Goal: Find specific page/section: Find specific page/section

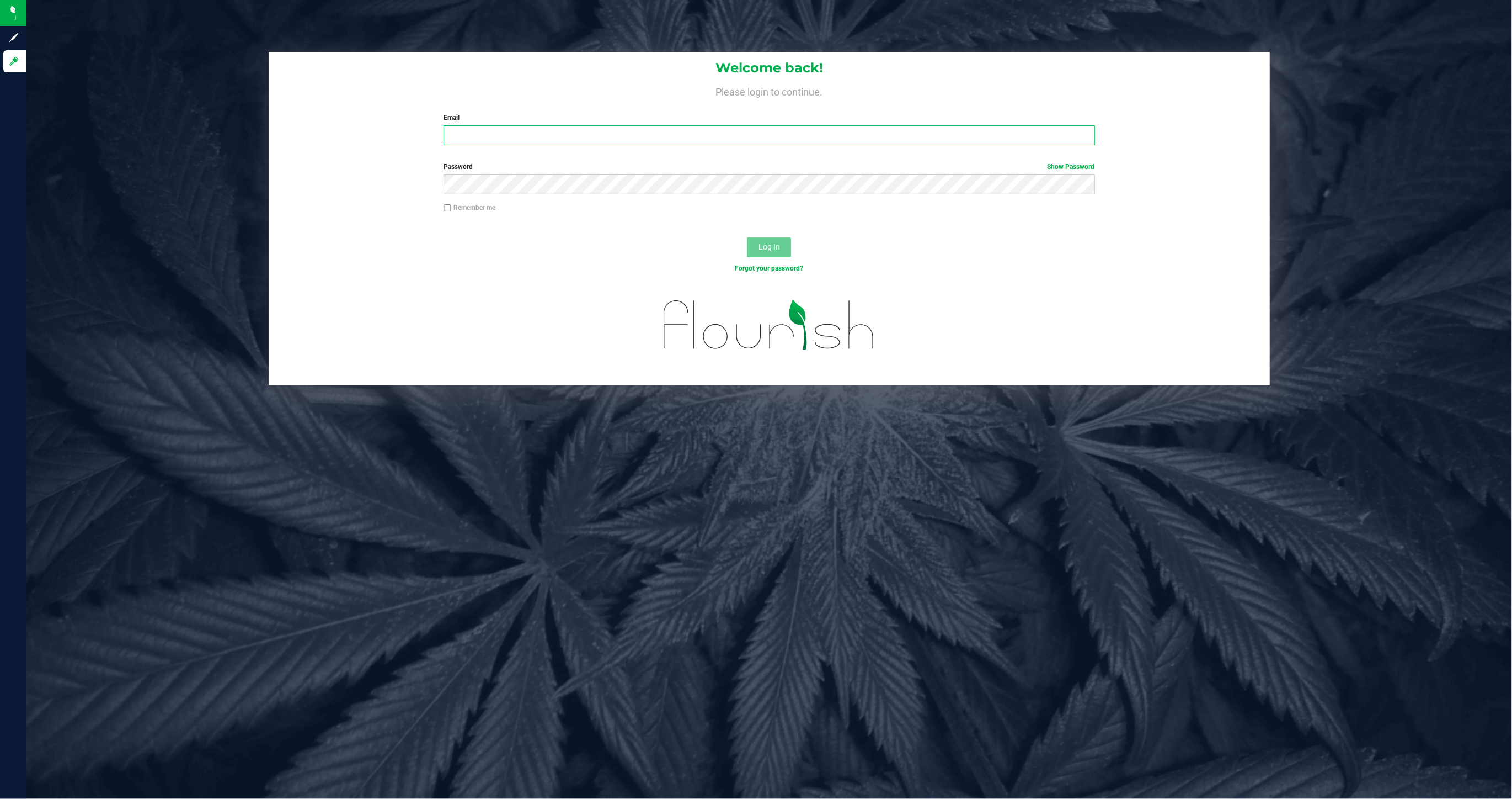
click at [475, 138] on input "Email" at bounding box center [769, 135] width 651 height 20
type input "[PERSON_NAME][EMAIL_ADDRESS][DOMAIN_NAME]"
click at [770, 243] on span "Log In" at bounding box center [769, 247] width 22 height 9
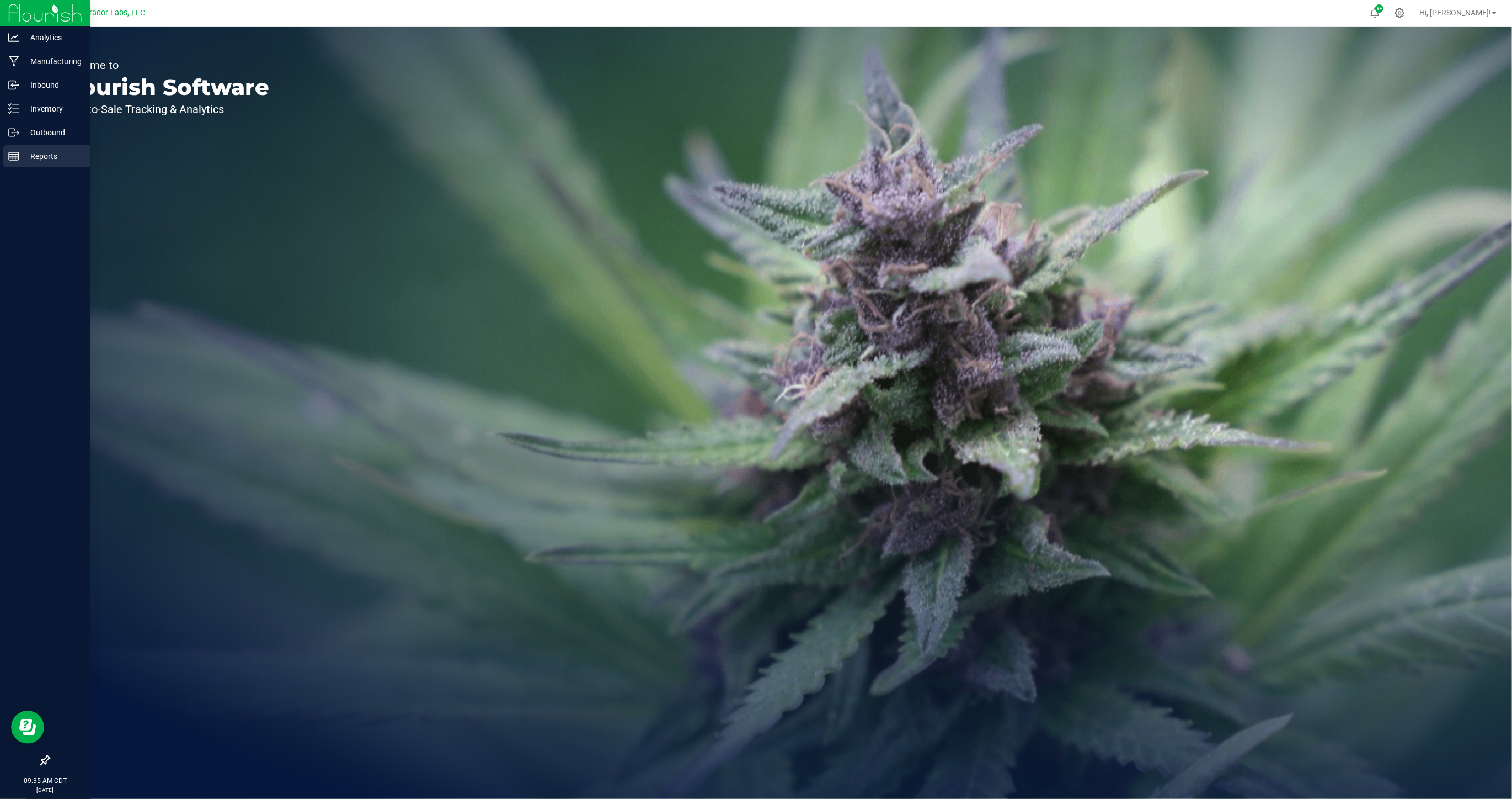
click at [41, 148] on div "Reports" at bounding box center [47, 156] width 87 height 22
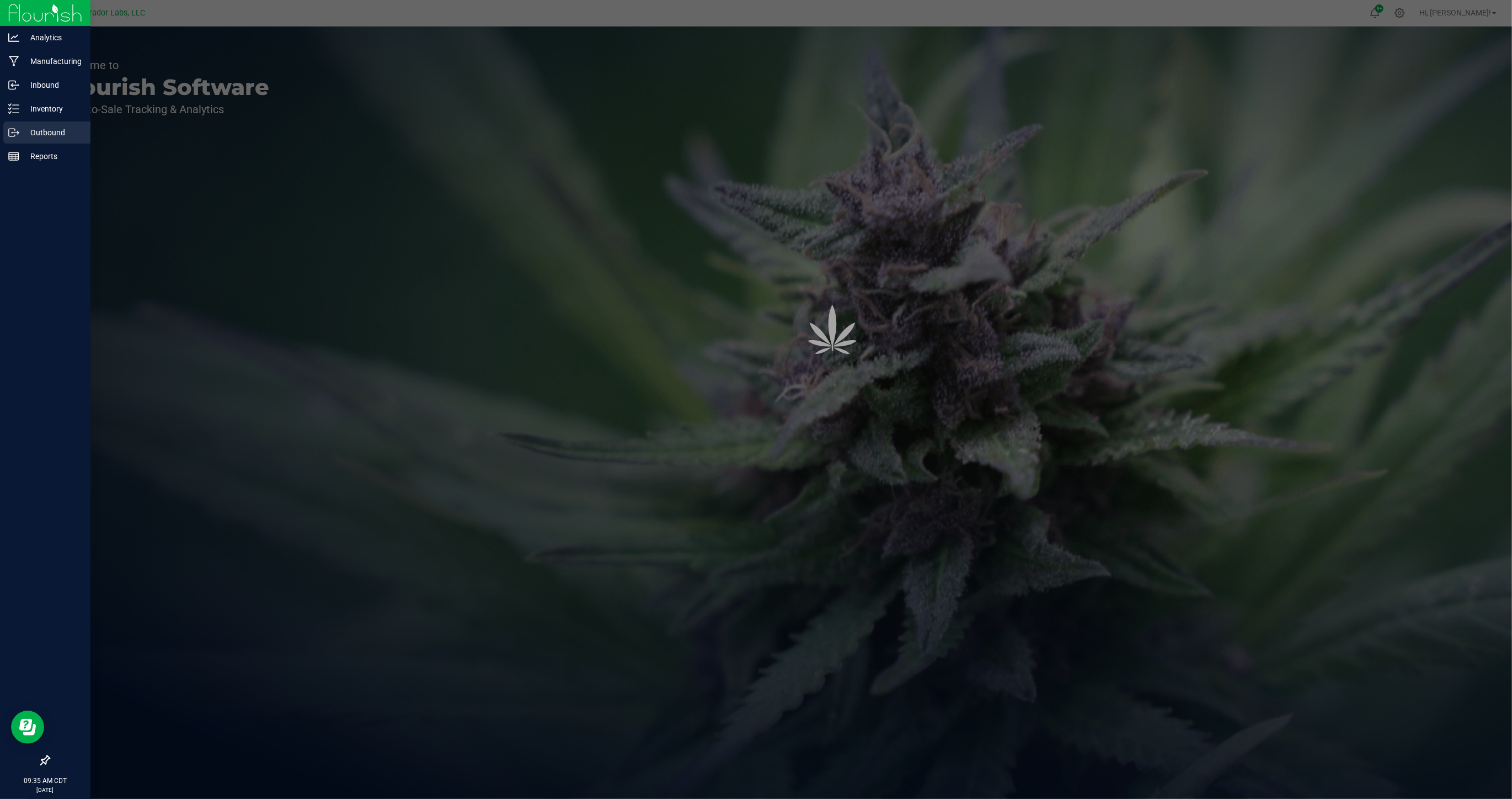
click at [44, 135] on p "Outbound" at bounding box center [52, 132] width 66 height 13
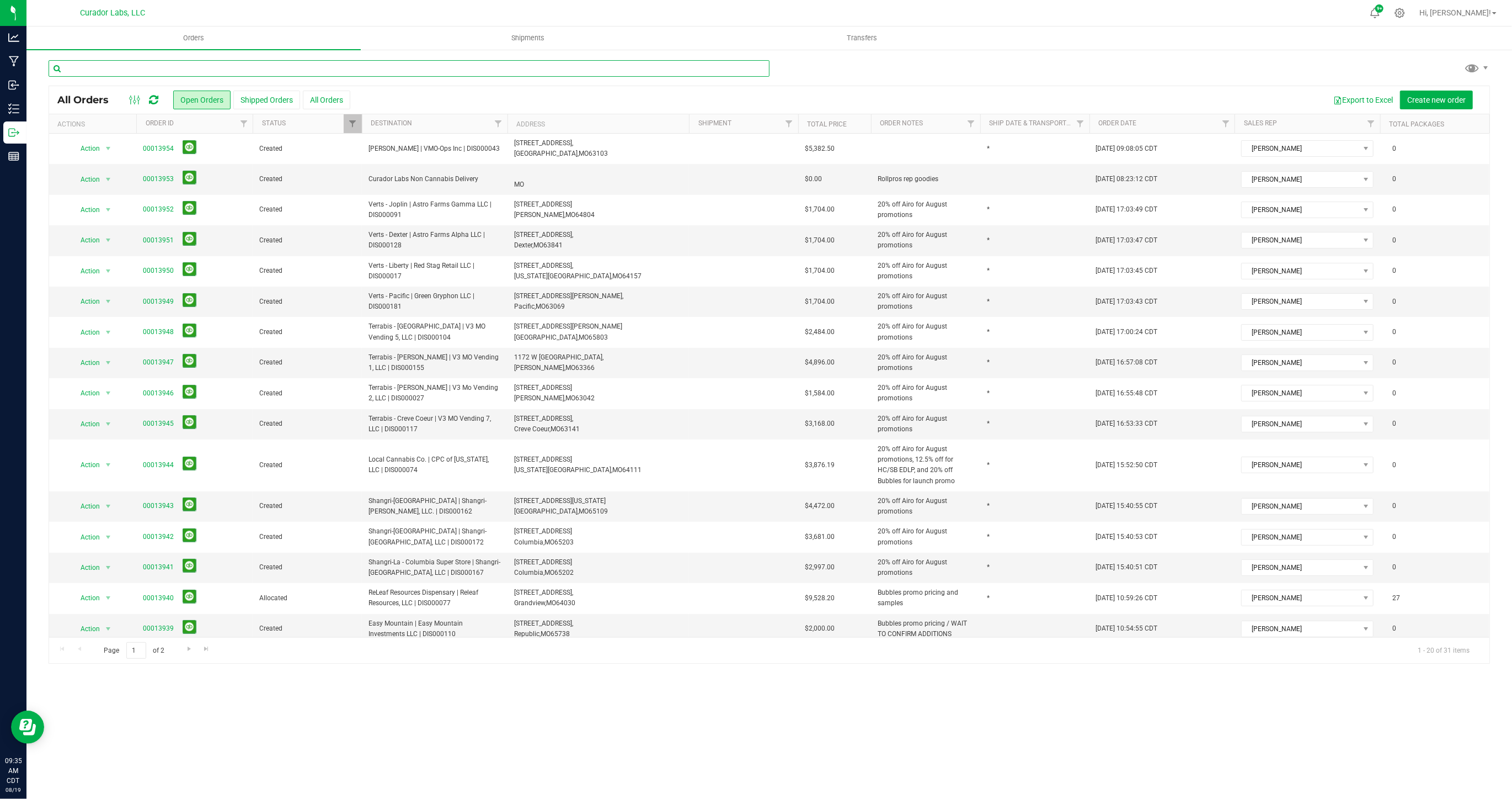
click at [175, 69] on input "text" at bounding box center [409, 68] width 721 height 16
type input "sikeston"
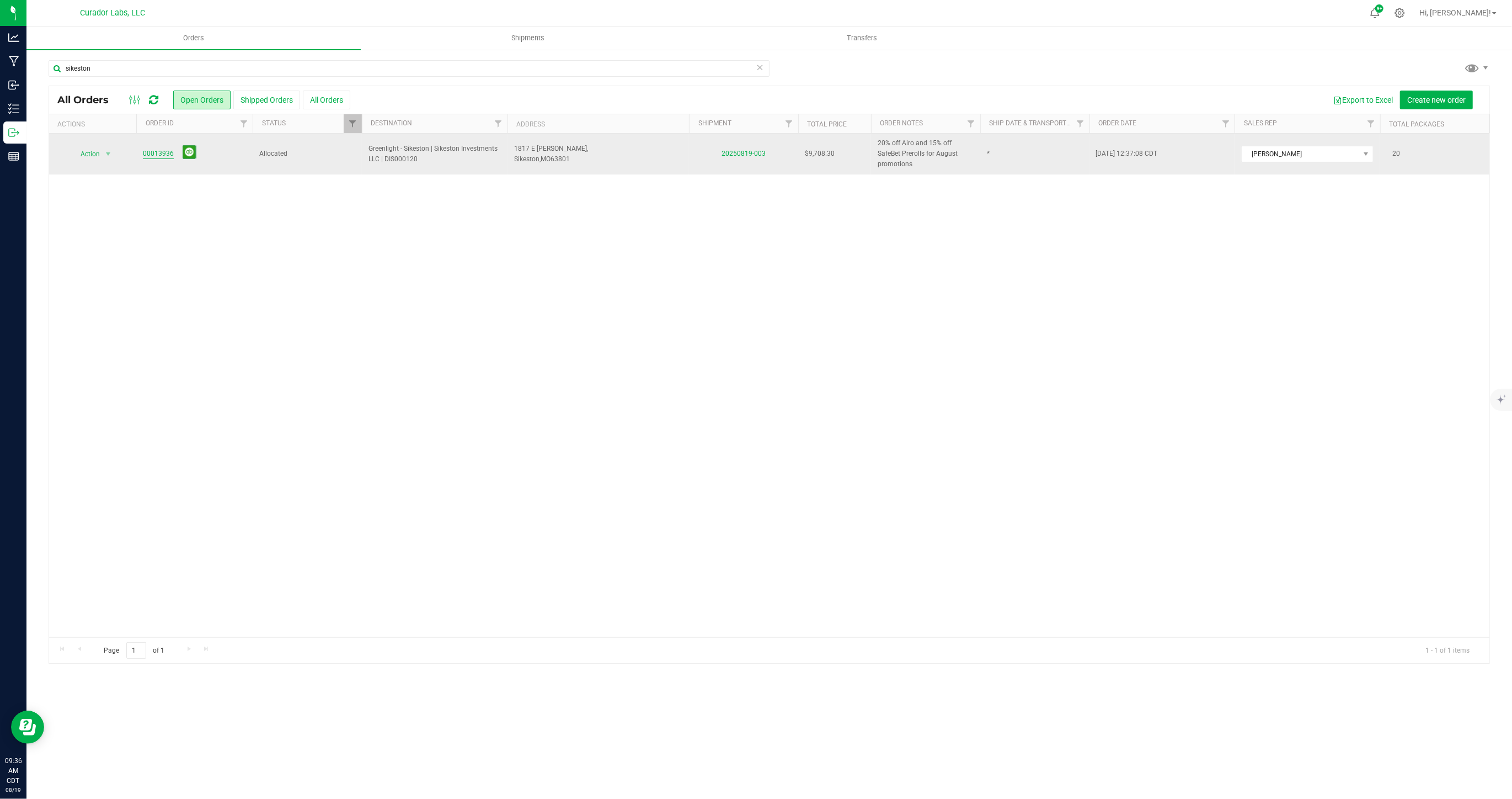
click at [161, 152] on link "00013936" at bounding box center [158, 153] width 31 height 10
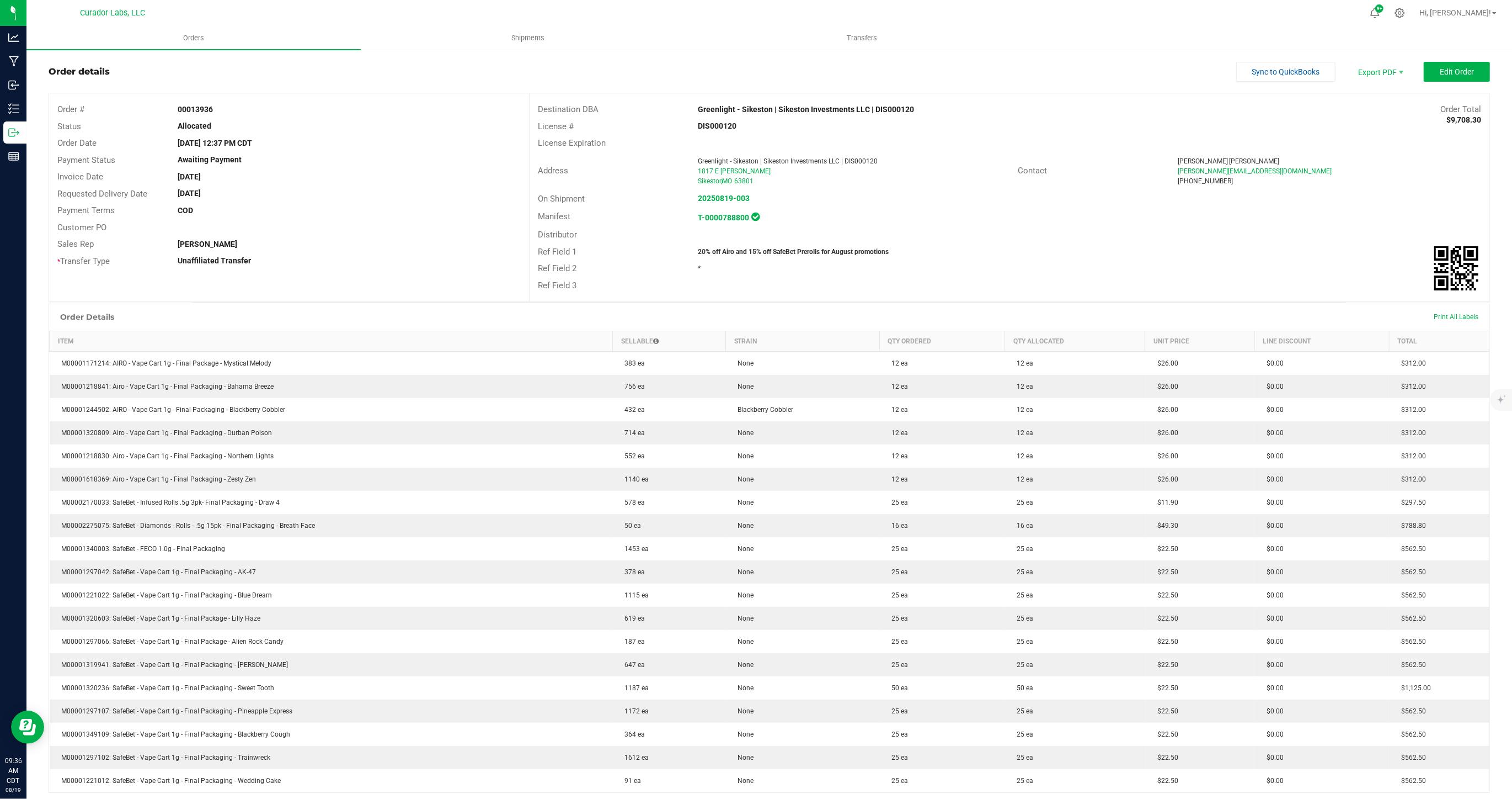
scroll to position [44, 0]
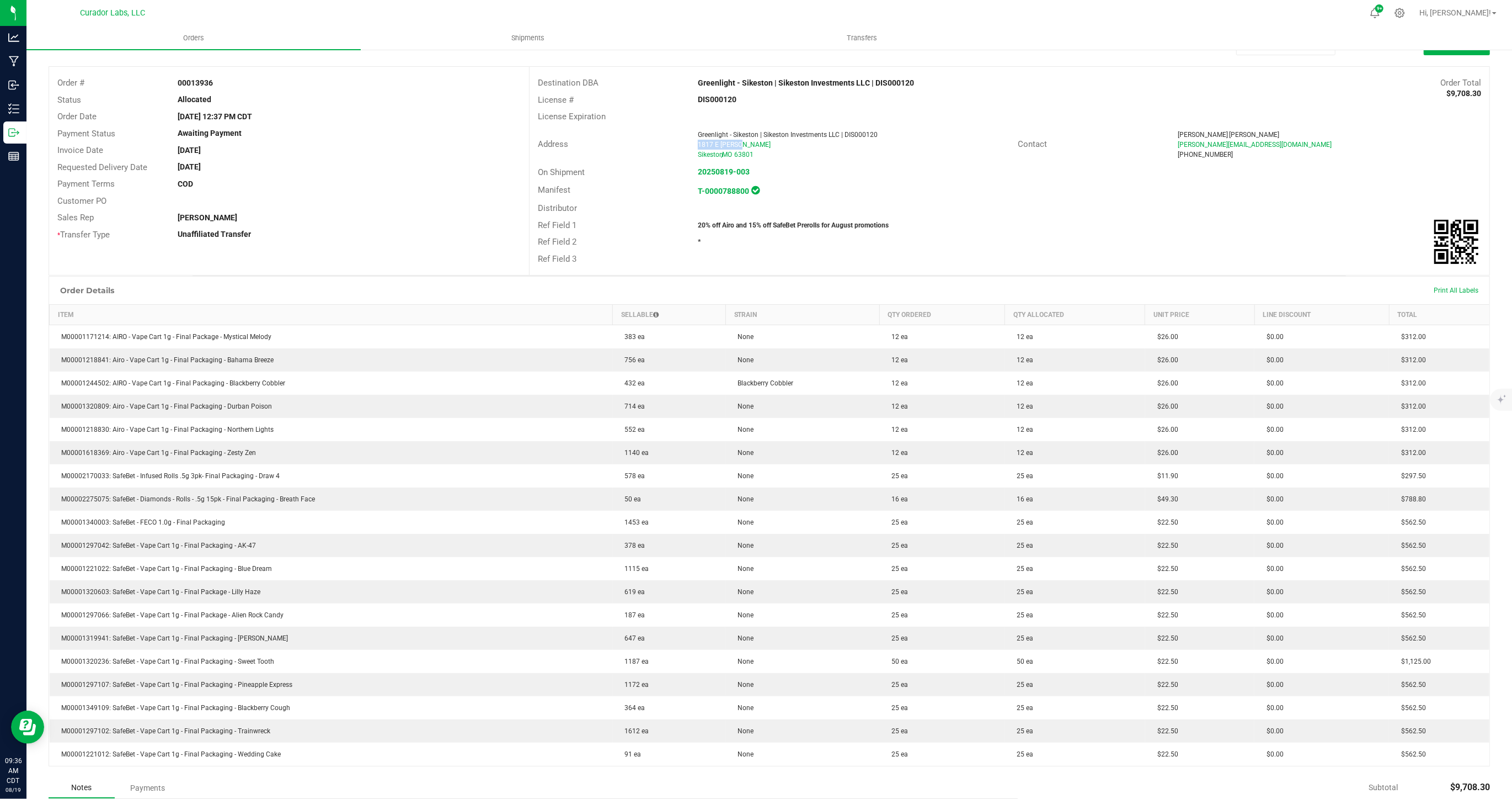
drag, startPoint x: 699, startPoint y: 145, endPoint x: 747, endPoint y: 145, distance: 48.0
click at [747, 145] on div "1817 E [PERSON_NAME]" at bounding box center [853, 144] width 312 height 10
copy span "1817 E [PERSON_NAME]"
drag, startPoint x: 756, startPoint y: 154, endPoint x: 740, endPoint y: 154, distance: 16.0
click at [740, 154] on span "63801" at bounding box center [744, 154] width 19 height 8
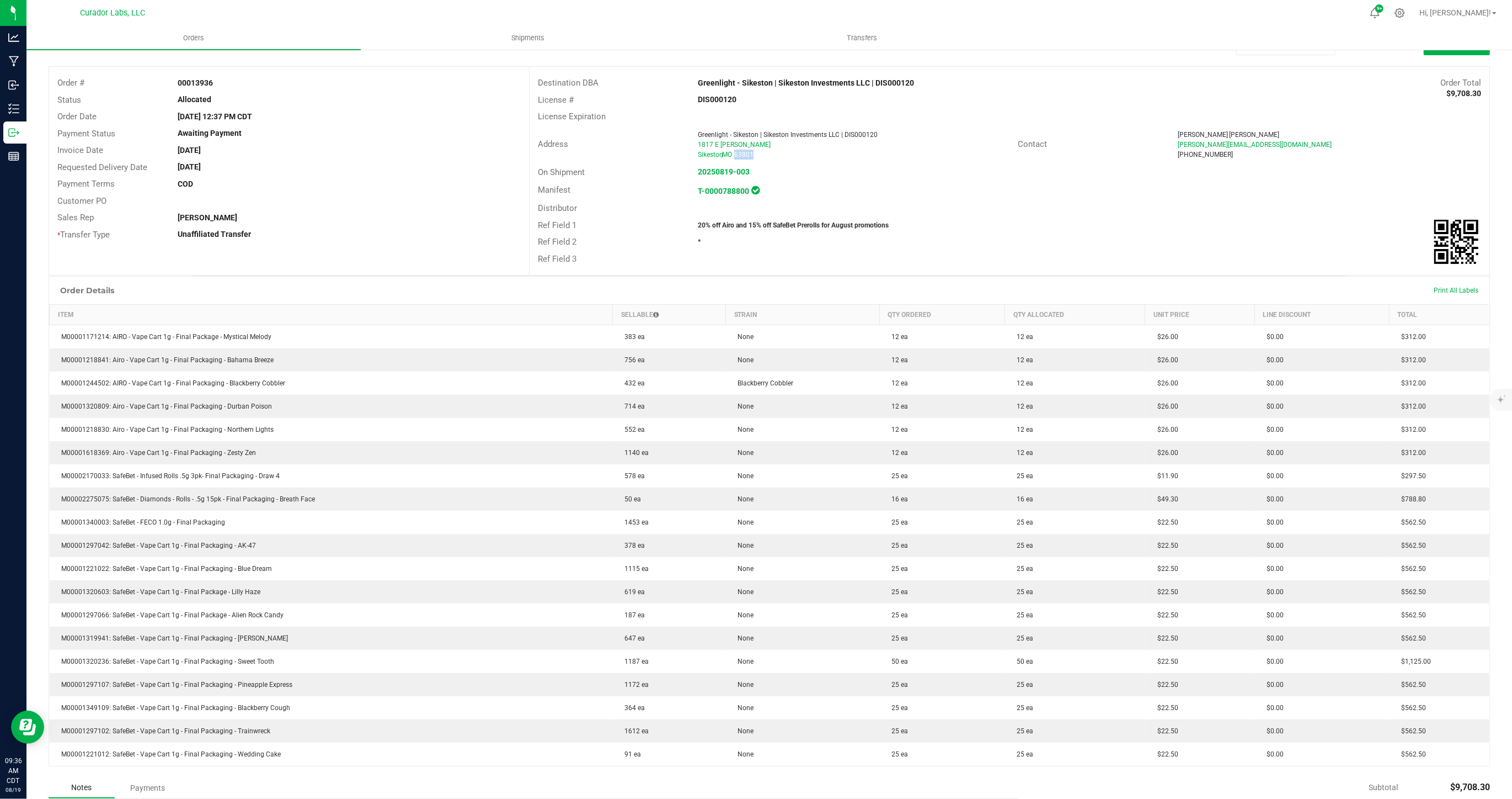
copy span "63801"
